Goal: Navigation & Orientation: Go to known website

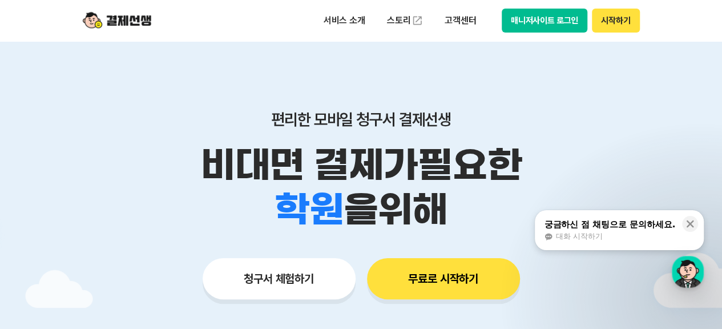
click at [562, 17] on button "매니저사이트 로그인" at bounding box center [545, 21] width 86 height 24
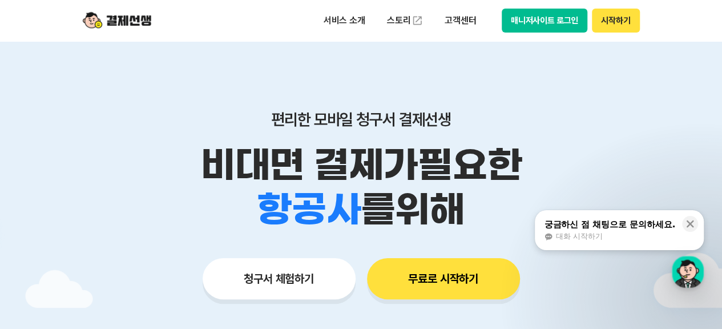
click at [558, 23] on button "매니저사이트 로그인" at bounding box center [545, 21] width 86 height 24
